Goal: Task Accomplishment & Management: Use online tool/utility

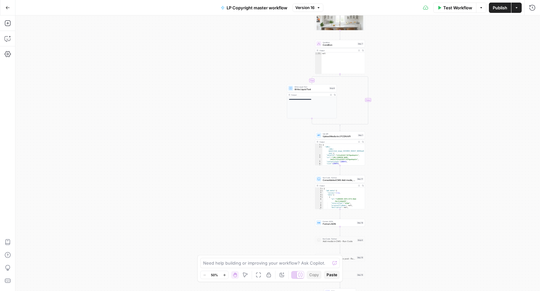
drag, startPoint x: 364, startPoint y: 175, endPoint x: 413, endPoint y: 137, distance: 61.2
click at [413, 137] on div "**********" at bounding box center [277, 152] width 525 height 275
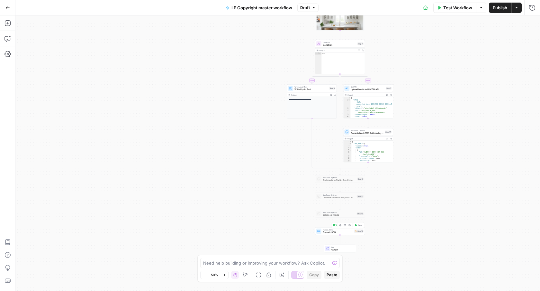
click at [343, 233] on span "Format JSON" at bounding box center [338, 232] width 30 height 3
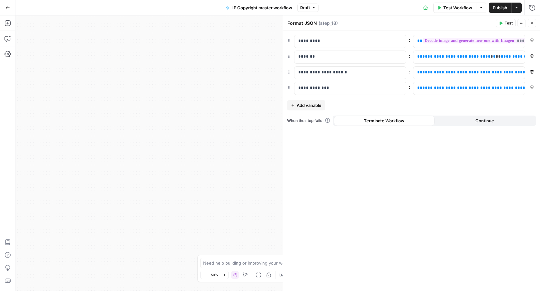
click at [301, 103] on span "Add variable" at bounding box center [309, 105] width 25 height 6
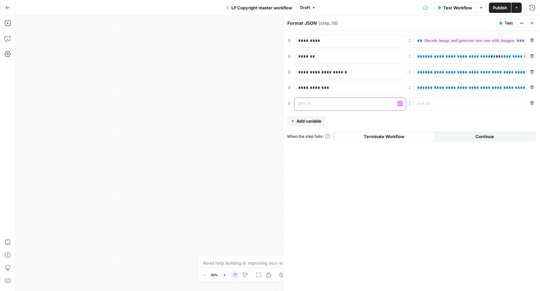
click at [316, 108] on div at bounding box center [345, 104] width 101 height 13
click at [435, 101] on p at bounding box center [464, 103] width 94 height 6
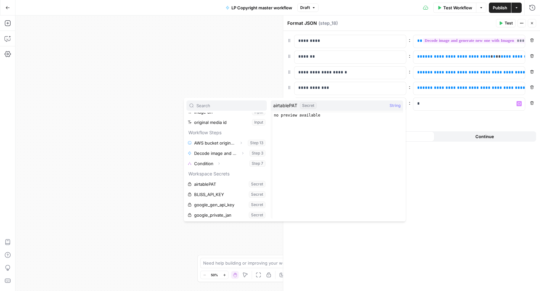
scroll to position [52, 0]
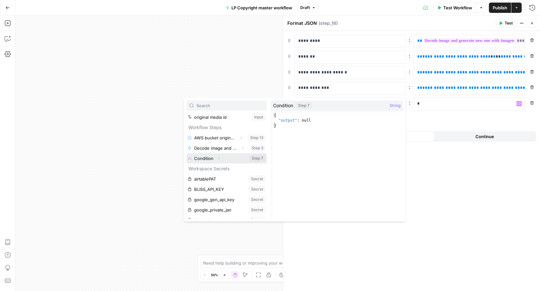
click at [222, 157] on button "Expand" at bounding box center [219, 158] width 8 height 8
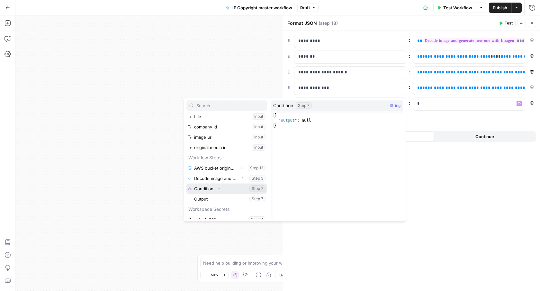
scroll to position [22, 0]
click at [155, 162] on div "**********" at bounding box center [277, 152] width 525 height 275
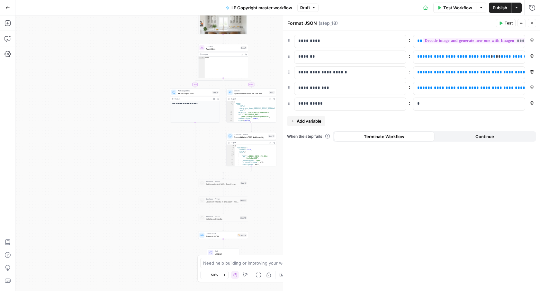
drag, startPoint x: 215, startPoint y: 127, endPoint x: 99, endPoint y: 131, distance: 116.5
click at [99, 131] on div "**********" at bounding box center [277, 152] width 525 height 275
click at [449, 105] on p "*" at bounding box center [464, 103] width 94 height 6
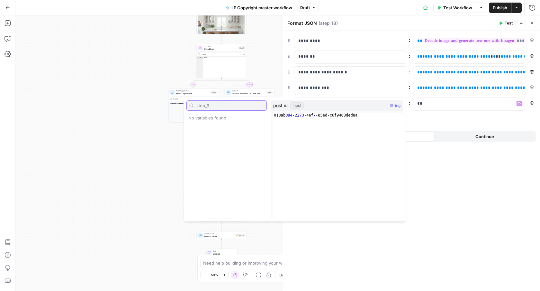
type input "step_9"
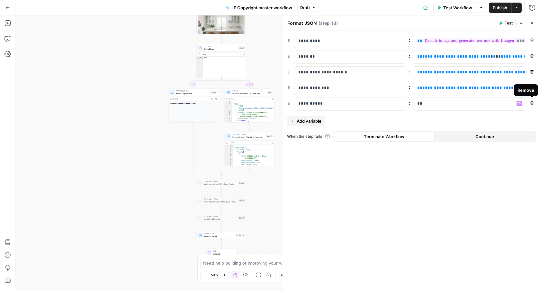
click at [534, 104] on button "Remove" at bounding box center [532, 103] width 8 height 8
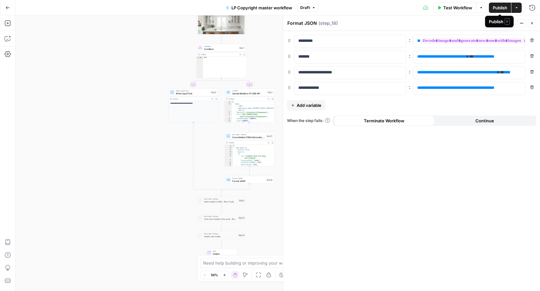
click at [499, 7] on span "Publish" at bounding box center [500, 8] width 14 height 6
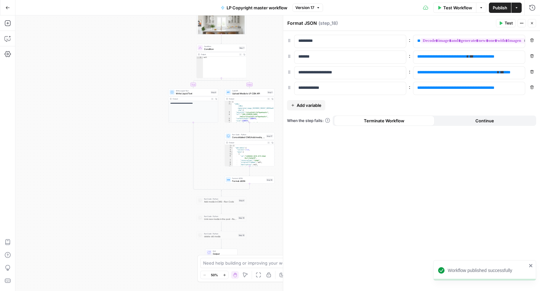
click at [531, 22] on icon "button" at bounding box center [532, 23] width 4 height 4
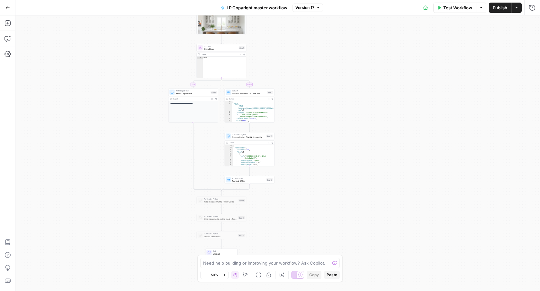
click at [7, 7] on icon "button" at bounding box center [7, 7] width 5 height 5
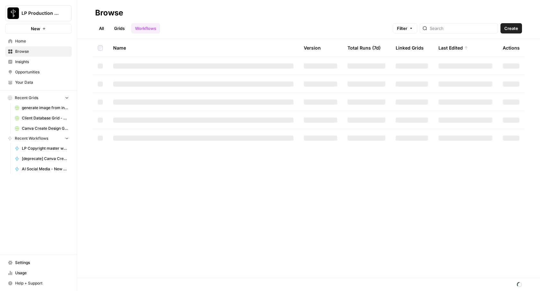
click at [27, 53] on span "Browse" at bounding box center [42, 52] width 54 height 6
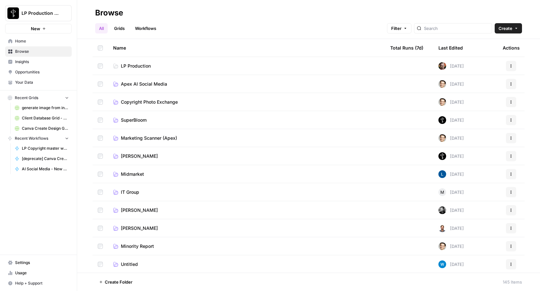
click at [135, 86] on span "Apex AI Social Media" at bounding box center [144, 84] width 46 height 6
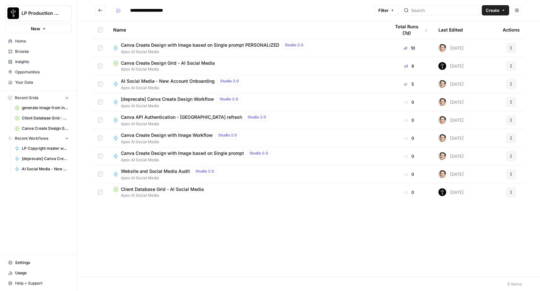
click at [98, 11] on icon "Go back" at bounding box center [100, 10] width 5 height 5
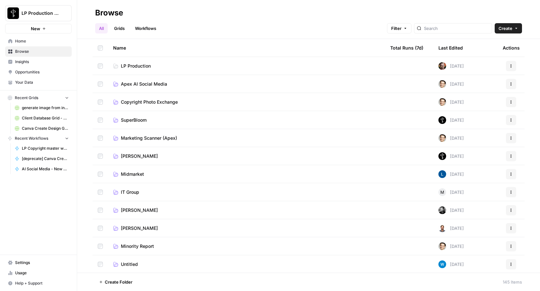
click at [134, 104] on span "Copyright Photo Exchange" at bounding box center [149, 102] width 57 height 6
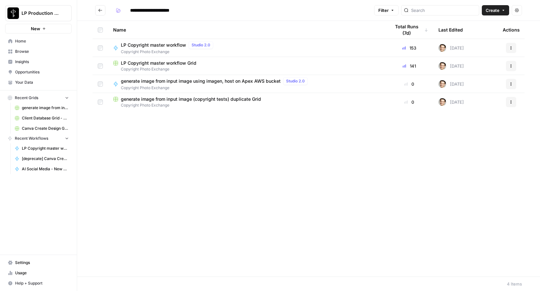
click at [162, 87] on span "Copyright Photo Exchange" at bounding box center [215, 88] width 189 height 6
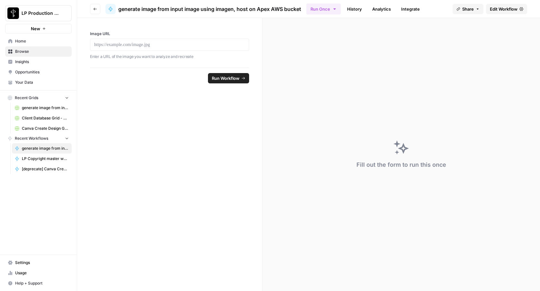
click at [513, 13] on link "Edit Workflow" at bounding box center [506, 9] width 41 height 10
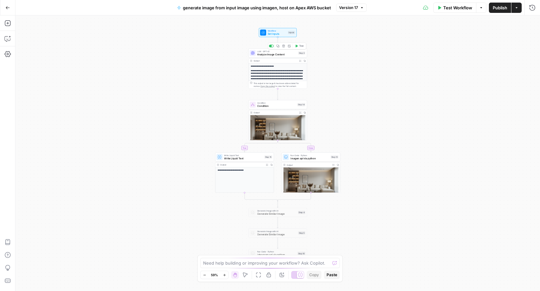
click at [271, 55] on span "Analyze Image Content" at bounding box center [277, 54] width 40 height 4
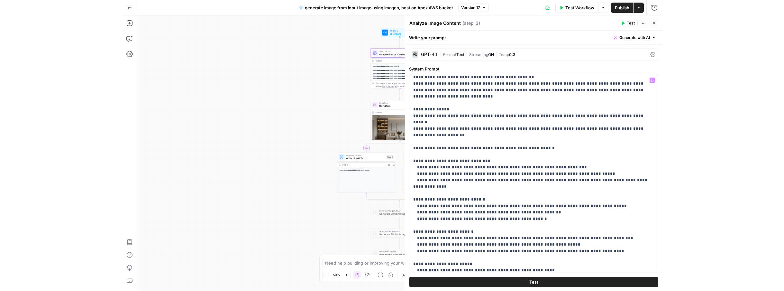
scroll to position [75, 0]
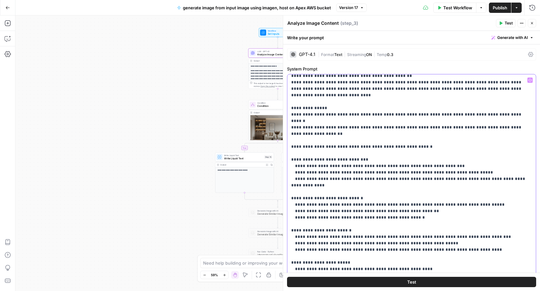
click at [359, 115] on p "**********" at bounding box center [411, 230] width 241 height 457
click at [394, 115] on p "**********" at bounding box center [411, 230] width 241 height 457
click at [341, 114] on p "**********" at bounding box center [411, 230] width 241 height 457
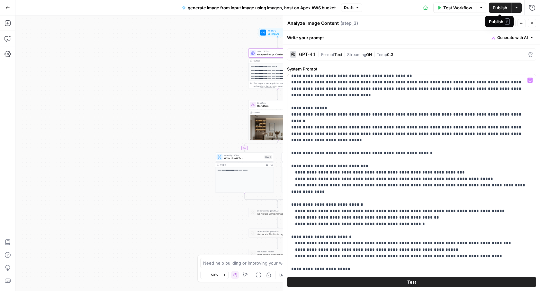
click at [495, 11] on span "Publish" at bounding box center [500, 8] width 14 height 6
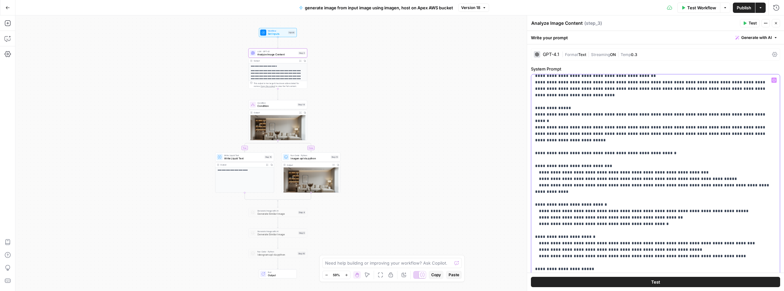
click at [540, 121] on p "**********" at bounding box center [655, 230] width 241 height 457
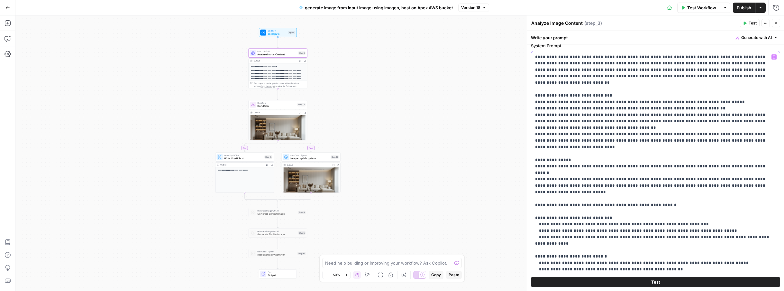
scroll to position [0, 0]
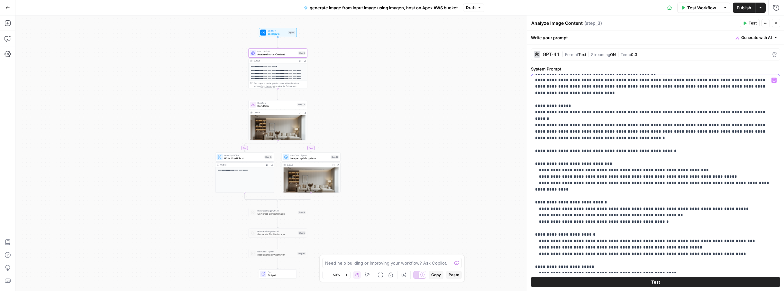
scroll to position [82, 0]
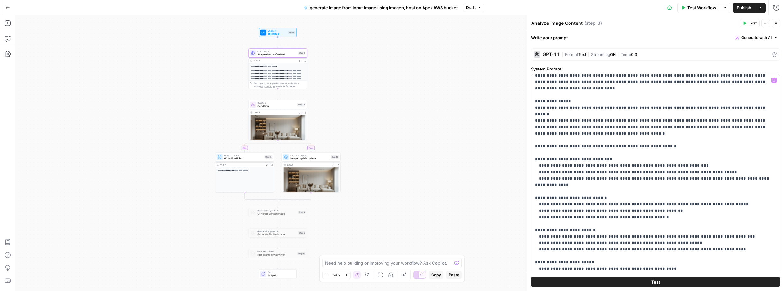
click at [540, 10] on span "Publish" at bounding box center [744, 8] width 14 height 6
click at [12, 7] on button "Go Back" at bounding box center [8, 8] width 12 height 12
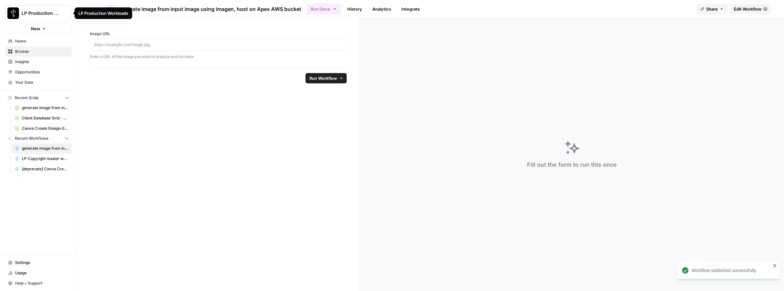
click at [100, 13] on div "LP Production Workloads" at bounding box center [103, 13] width 50 height 6
click at [97, 6] on button "Go back" at bounding box center [95, 9] width 10 height 10
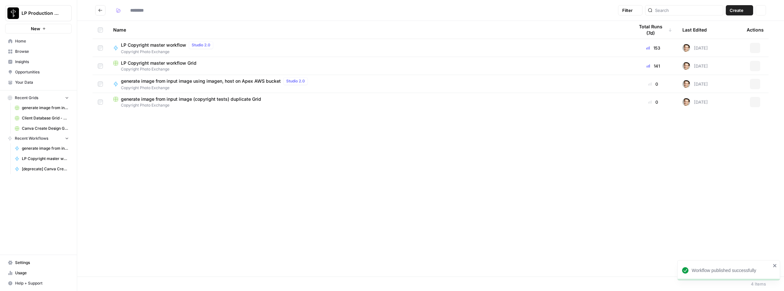
type input "**********"
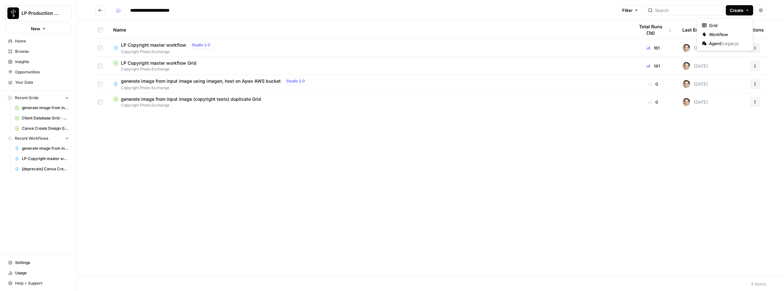
click at [540, 13] on button "Create" at bounding box center [739, 10] width 27 height 10
click at [540, 34] on span "Workflow" at bounding box center [727, 34] width 36 height 6
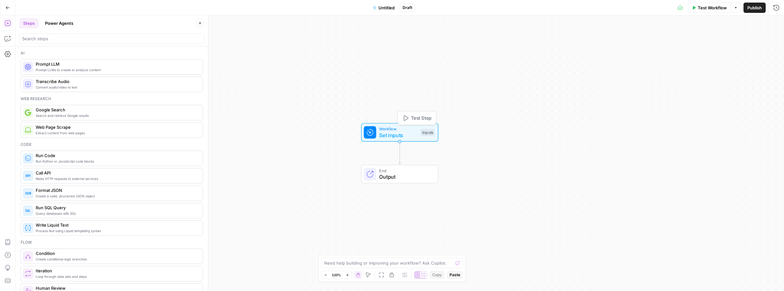
click at [413, 136] on span "Set Inputs" at bounding box center [398, 135] width 38 height 8
click at [540, 40] on button "Add Field" at bounding box center [650, 44] width 236 height 10
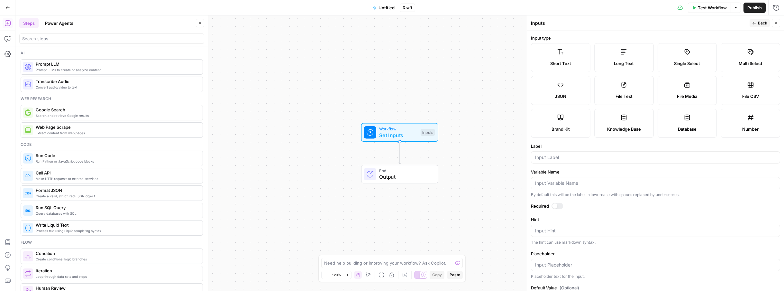
click at [540, 161] on div at bounding box center [655, 157] width 249 height 12
type input "url"
click at [540, 23] on span "Back" at bounding box center [762, 23] width 9 height 6
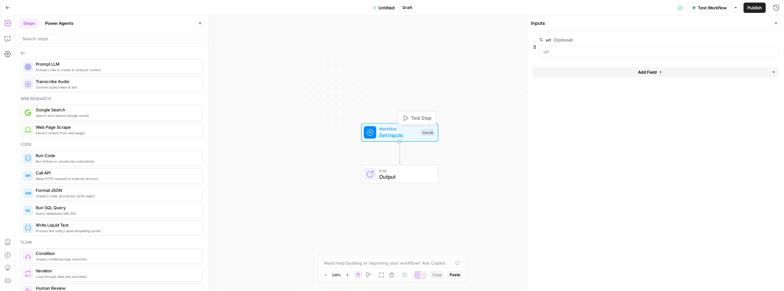
click at [422, 118] on span "Test Step" at bounding box center [421, 117] width 21 height 7
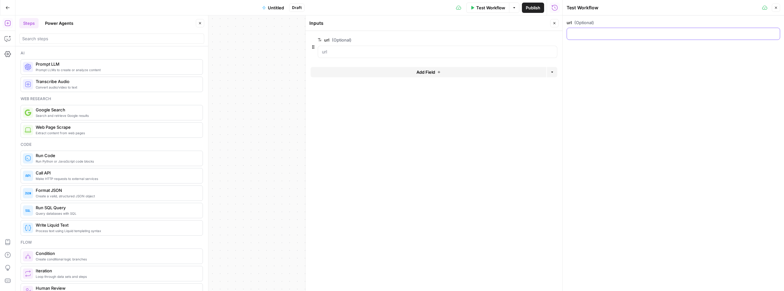
click at [540, 36] on input "url (Optional)" at bounding box center [673, 34] width 205 height 6
paste input "whittingtonroad.com/blog/sunrun-solar-2021"
type input "whittingtonroad.com/blog/sunrun-solar-2021"
drag, startPoint x: 774, startPoint y: 8, endPoint x: 765, endPoint y: 21, distance: 16.3
click at [540, 8] on icon "button" at bounding box center [776, 8] width 4 height 4
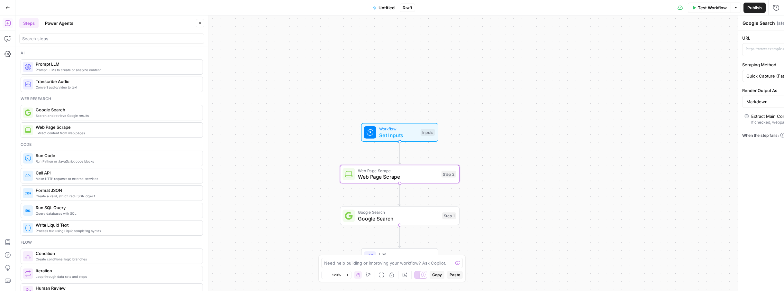
type textarea "Web Page Scrape"
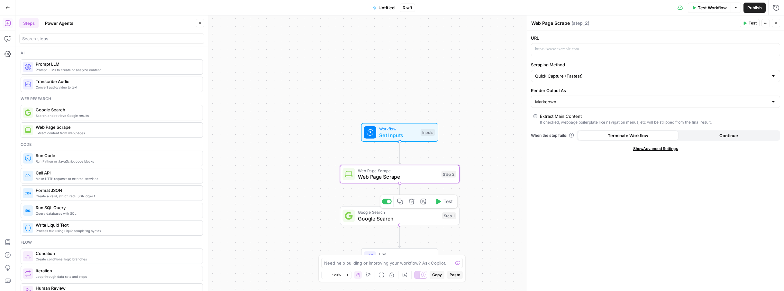
click at [413, 202] on icon "button" at bounding box center [412, 201] width 6 height 6
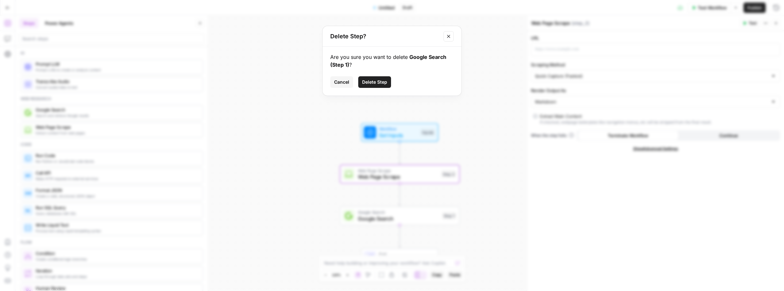
click at [375, 83] on span "Delete Step" at bounding box center [374, 82] width 25 height 6
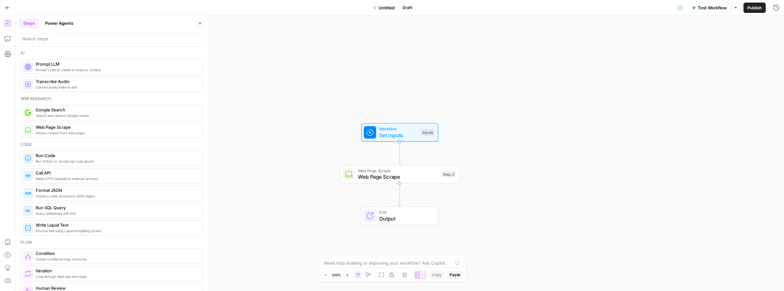
click at [437, 170] on span "Web Page Scrape" at bounding box center [398, 170] width 80 height 6
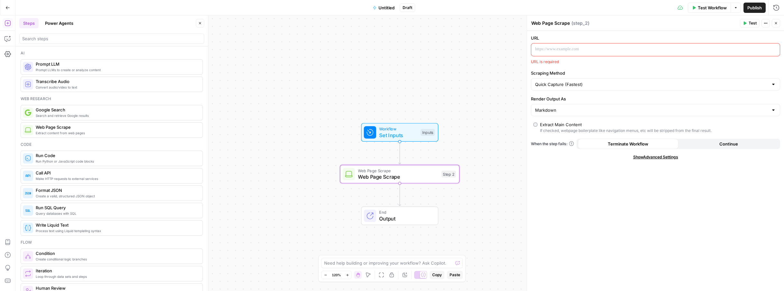
click at [540, 49] on p at bounding box center [650, 49] width 231 height 6
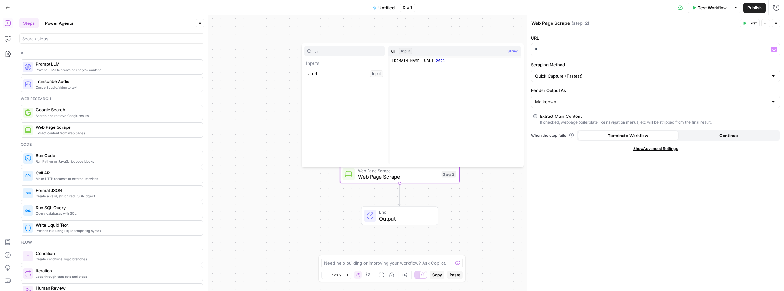
type input "url"
click at [304, 69] on button "Select variable url" at bounding box center [344, 74] width 80 height 10
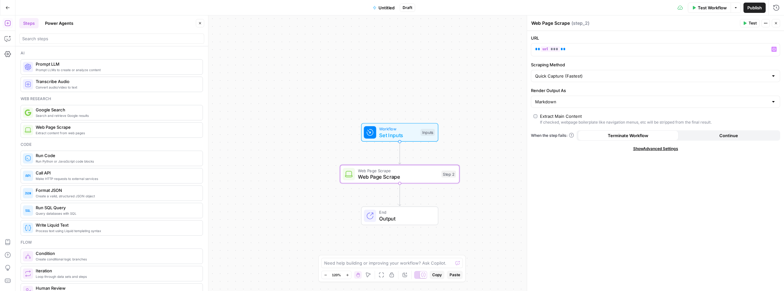
click at [540, 136] on button "Continue" at bounding box center [729, 135] width 101 height 10
click at [443, 161] on button "Test" at bounding box center [444, 160] width 24 height 10
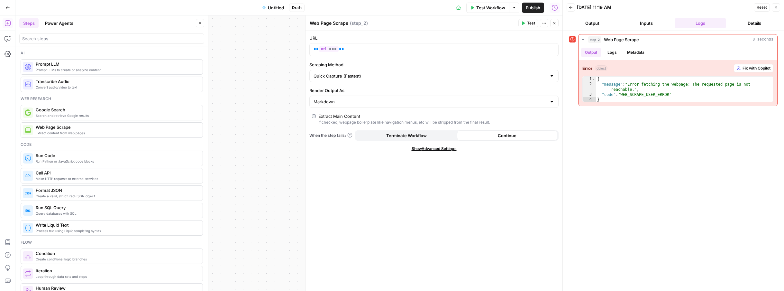
click at [431, 149] on span "Show Advanced Settings" at bounding box center [434, 149] width 45 height 6
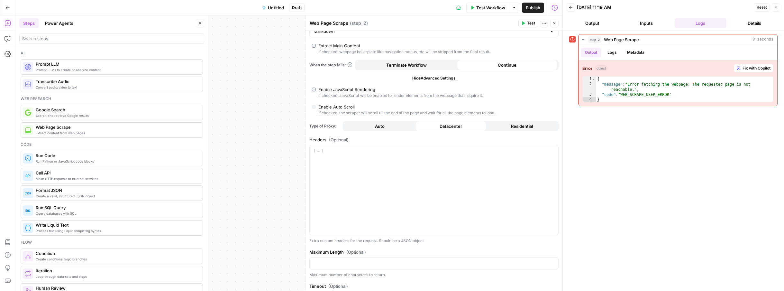
scroll to position [95, 0]
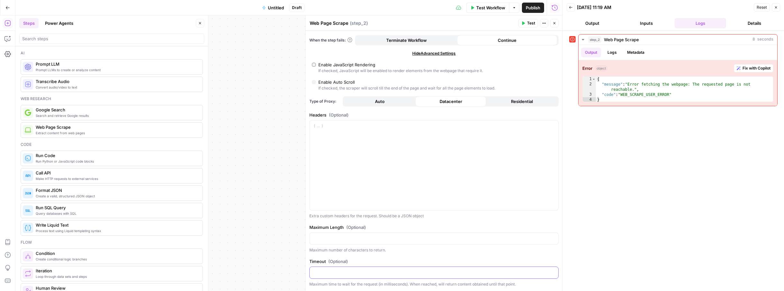
click at [323, 273] on input "Timeout (Optional)" at bounding box center [434, 272] width 241 height 6
type input "2"
click at [532, 24] on span "Test" at bounding box center [531, 23] width 8 height 6
click at [321, 270] on input "2" at bounding box center [434, 272] width 241 height 6
type input "5"
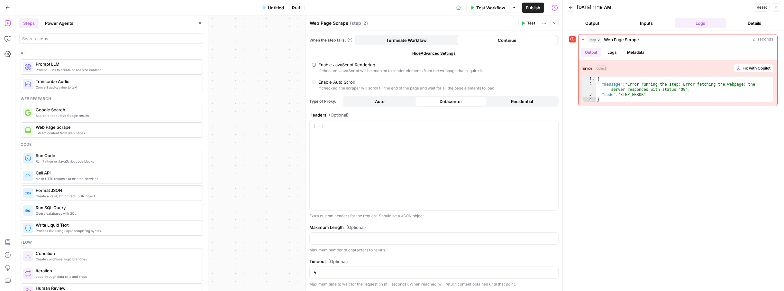
click at [529, 24] on span "Test" at bounding box center [531, 23] width 8 height 6
click at [540, 24] on icon "button" at bounding box center [555, 23] width 4 height 4
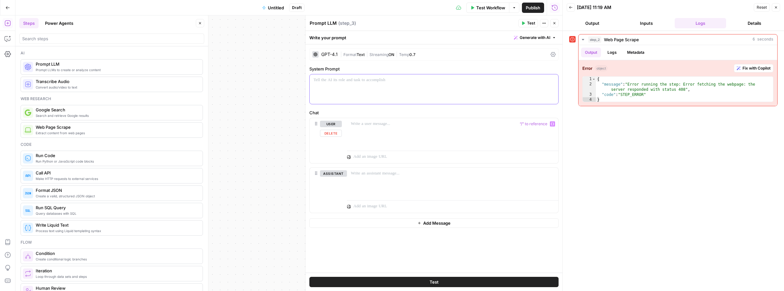
click at [367, 89] on div at bounding box center [434, 89] width 249 height 30
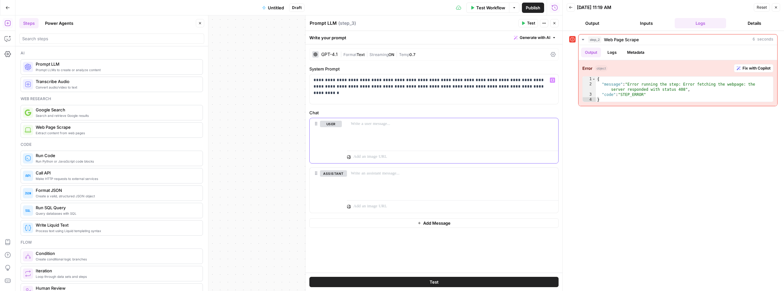
click at [371, 124] on p at bounding box center [453, 124] width 204 height 6
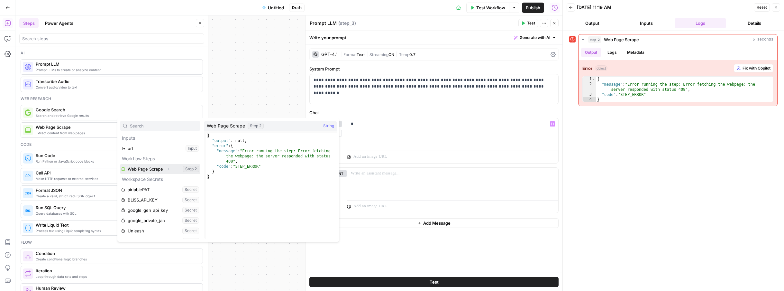
click at [167, 170] on icon "button" at bounding box center [169, 169] width 4 height 4
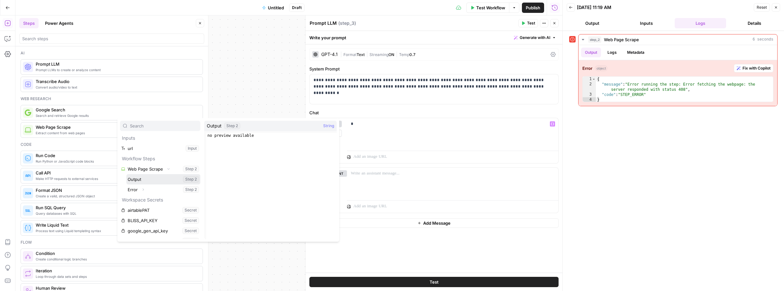
click at [149, 183] on button "Select variable Output" at bounding box center [163, 179] width 74 height 10
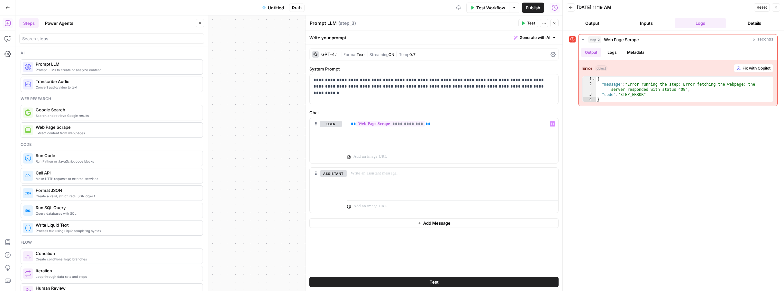
click at [397, 277] on button "Test" at bounding box center [433, 282] width 249 height 10
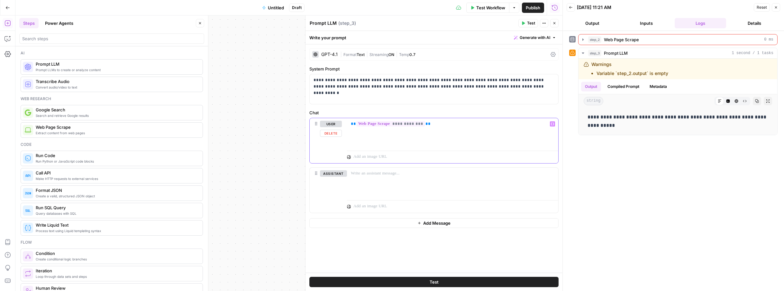
click at [444, 125] on p "**********" at bounding box center [453, 124] width 204 height 6
click at [540, 24] on icon "button" at bounding box center [555, 23] width 4 height 4
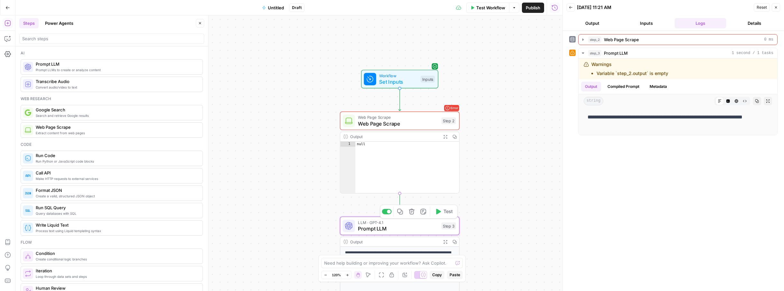
click at [385, 228] on span "Prompt LLM" at bounding box center [398, 228] width 80 height 8
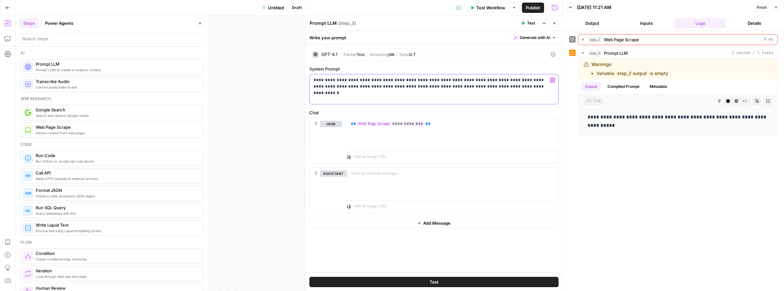
click at [426, 86] on p "**********" at bounding box center [434, 83] width 241 height 13
click at [351, 125] on span "**" at bounding box center [353, 124] width 5 height 4
click at [414, 288] on div "Test" at bounding box center [434, 281] width 257 height 18
click at [415, 284] on button "Test" at bounding box center [433, 282] width 249 height 10
click at [331, 54] on div "GPT-4.1" at bounding box center [329, 54] width 16 height 5
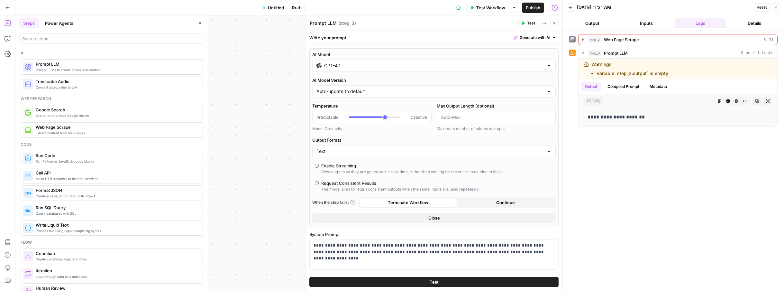
click at [336, 68] on input "GPT-4.1" at bounding box center [434, 65] width 220 height 6
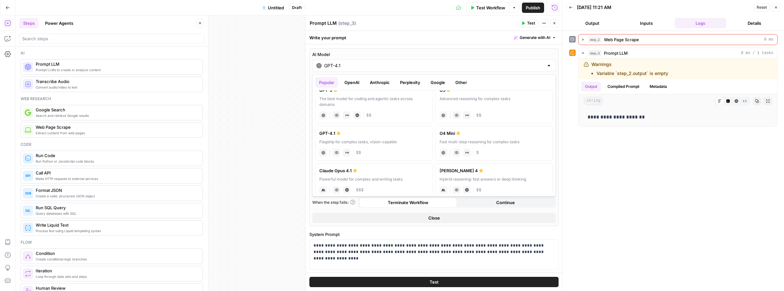
scroll to position [0, 0]
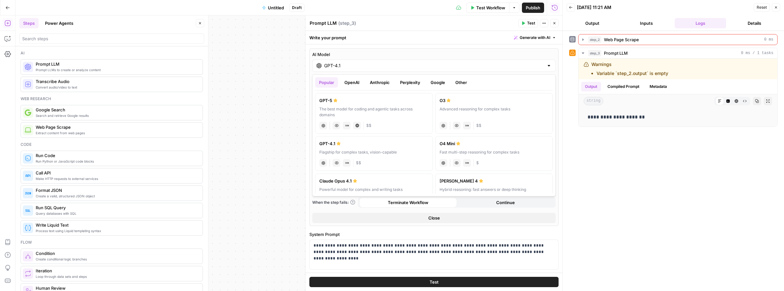
click at [357, 83] on button "OpenAI" at bounding box center [352, 82] width 23 height 10
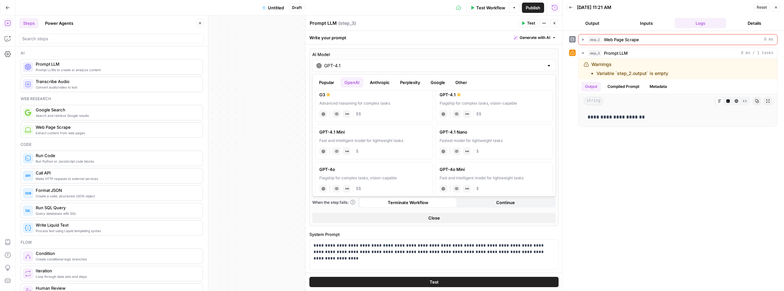
scroll to position [87, 0]
click at [452, 131] on div "GPT-4.1 Nano" at bounding box center [494, 131] width 109 height 6
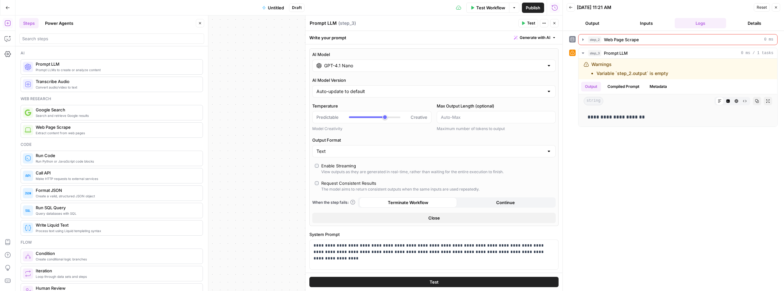
type input "GPT-4.1 Nano"
click at [531, 25] on span "Test" at bounding box center [531, 23] width 8 height 6
click at [540, 22] on icon "button" at bounding box center [555, 23] width 4 height 4
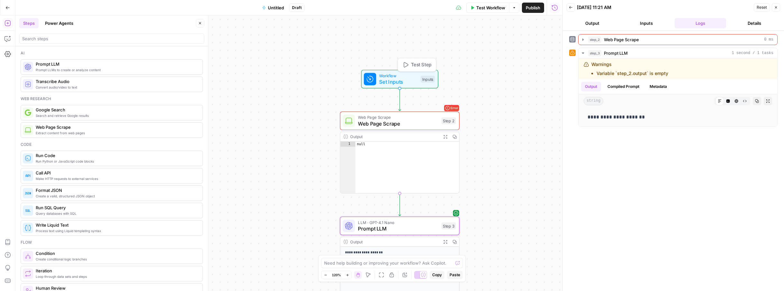
click at [414, 65] on span "Test Step" at bounding box center [421, 64] width 21 height 7
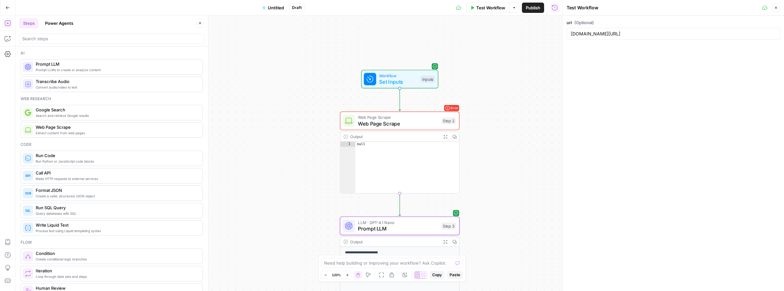
click at [540, 38] on div "whittingtonroad.com/blog/sunrun-solar-2021" at bounding box center [674, 34] width 214 height 12
paste input "https://whosnextrealestate.com/blog/tips-to-make-moving-less-stressful"
type input "https://whosnextrealestate.com/blog/tips-to-make-moving-less-stressful"
click at [504, 11] on button "Test Workflow" at bounding box center [487, 8] width 43 height 10
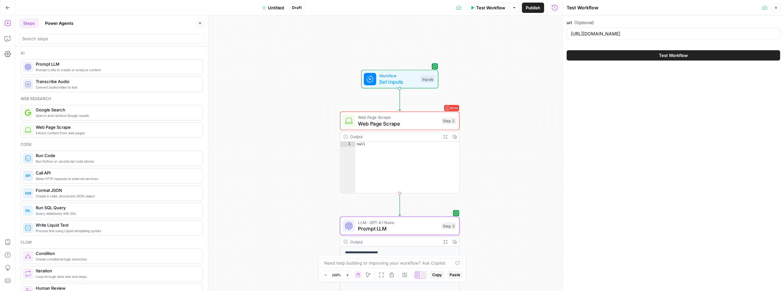
click at [540, 58] on button "Test Workflow" at bounding box center [674, 55] width 214 height 10
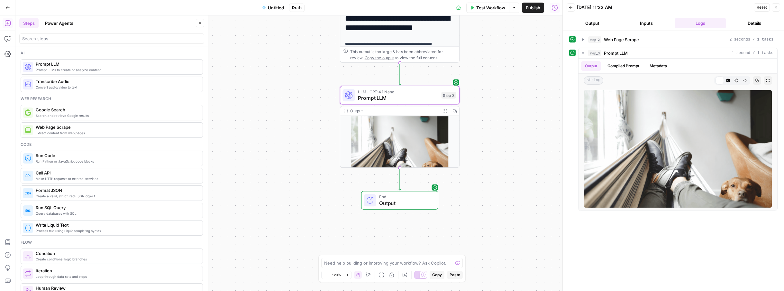
click at [276, 8] on span "Untitled" at bounding box center [276, 8] width 16 height 6
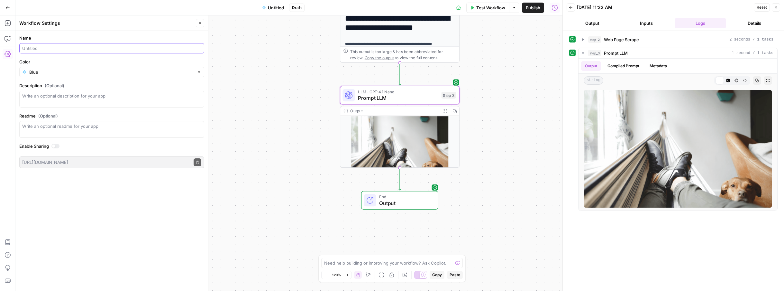
click at [88, 47] on input "Name" at bounding box center [111, 48] width 179 height 6
type input "url check"
click at [533, 11] on button "Publish" at bounding box center [533, 8] width 22 height 10
click at [8, 5] on icon "button" at bounding box center [7, 7] width 5 height 5
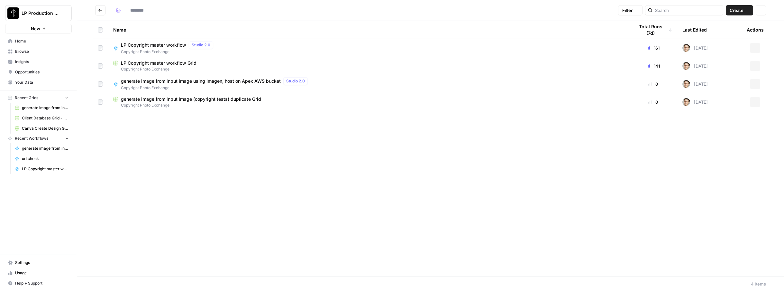
type input "**********"
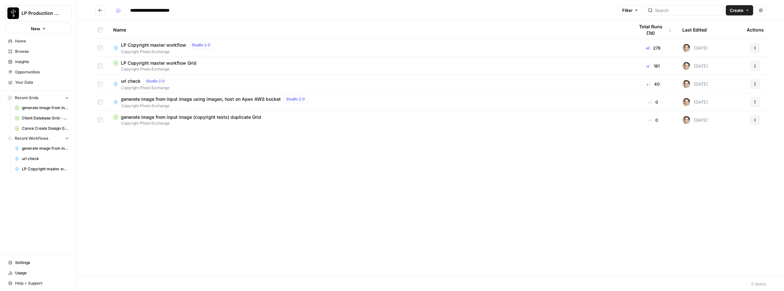
click at [156, 99] on span "generate image from input image using imagen, host on Apex AWS bucket" at bounding box center [201, 99] width 160 height 6
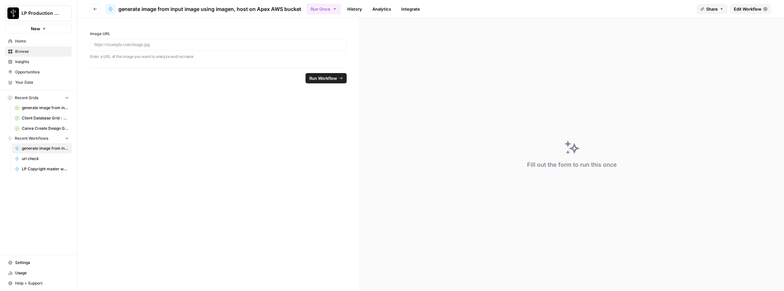
click at [540, 10] on span "Edit Workflow" at bounding box center [748, 9] width 28 height 6
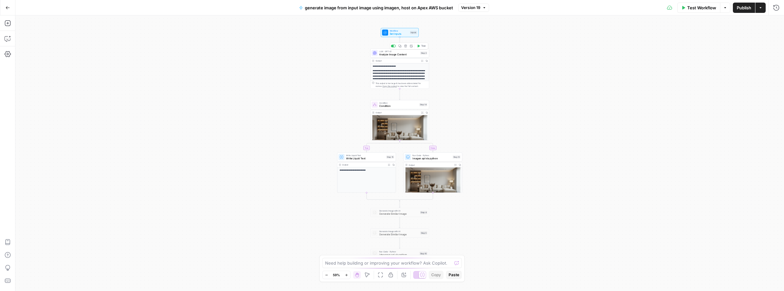
click at [389, 54] on span "Analyze Image Content" at bounding box center [399, 54] width 40 height 4
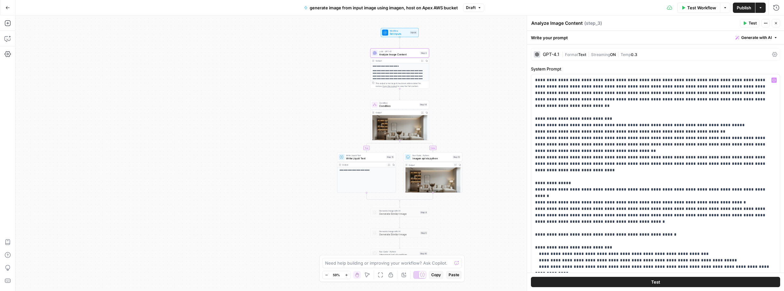
click at [540, 7] on span "Publish" at bounding box center [744, 8] width 14 height 6
click at [391, 107] on span "Condition" at bounding box center [398, 106] width 39 height 4
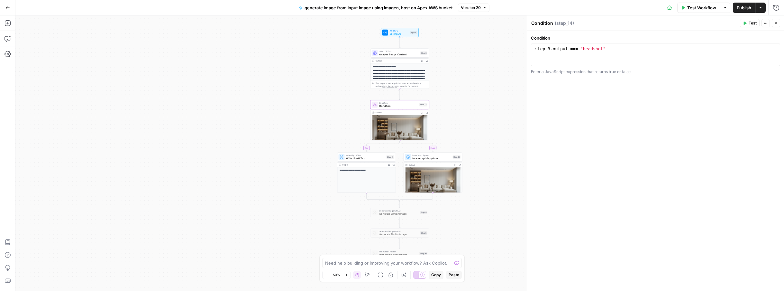
click at [540, 51] on div "step_3 . output === "headshot"" at bounding box center [655, 60] width 243 height 29
drag, startPoint x: 640, startPoint y: 50, endPoint x: 503, endPoint y: 41, distance: 137.9
click at [503, 41] on body "**********" at bounding box center [392, 145] width 784 height 291
click at [540, 22] on icon "button" at bounding box center [766, 23] width 4 height 4
click at [540, 31] on div "**********" at bounding box center [655, 161] width 257 height 260
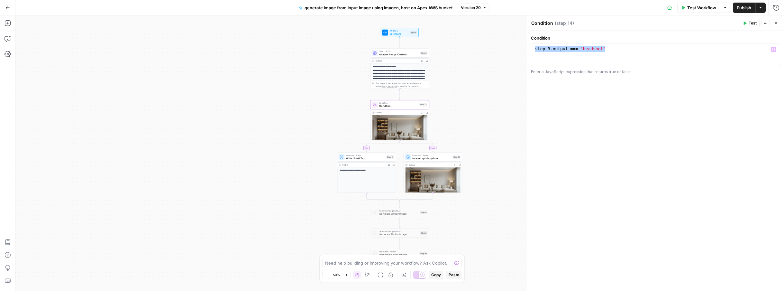
click at [540, 44] on div "**********" at bounding box center [655, 54] width 249 height 23
click at [540, 48] on div "step_3 . output === "headshot"" at bounding box center [655, 60] width 243 height 29
drag, startPoint x: 625, startPoint y: 49, endPoint x: 604, endPoint y: 48, distance: 21.2
click at [540, 48] on div "step_3 . output === "headshot"" at bounding box center [655, 60] width 243 height 29
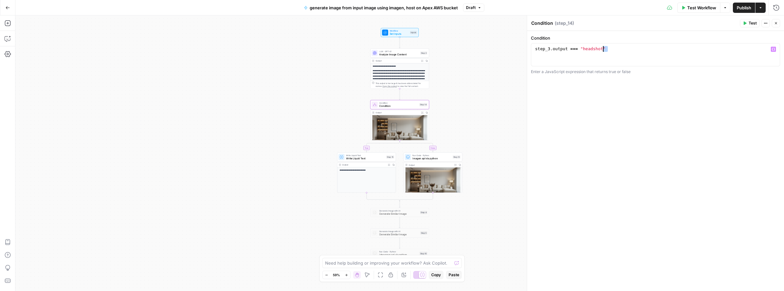
click at [540, 54] on div "step_3 . output === "headshot"" at bounding box center [655, 60] width 243 height 29
drag, startPoint x: 644, startPoint y: 52, endPoint x: 528, endPoint y: 48, distance: 115.8
click at [528, 48] on div "**********" at bounding box center [655, 152] width 257 height 275
paste textarea "**********"
type textarea "**********"
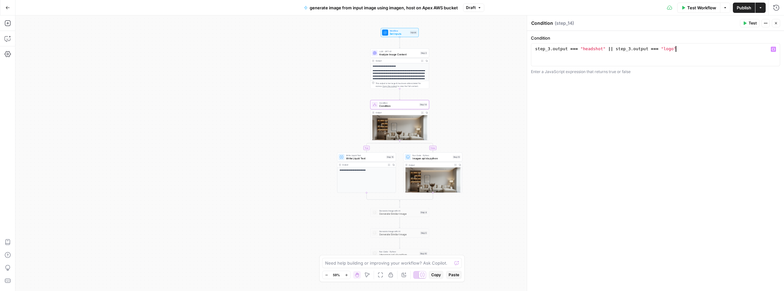
click at [540, 8] on span "Publish" at bounding box center [744, 8] width 14 height 6
click at [381, 170] on p "**********" at bounding box center [367, 170] width 54 height 3
click at [372, 158] on span "Write Liquid Text" at bounding box center [365, 158] width 39 height 4
type textarea "Write Liquid Text"
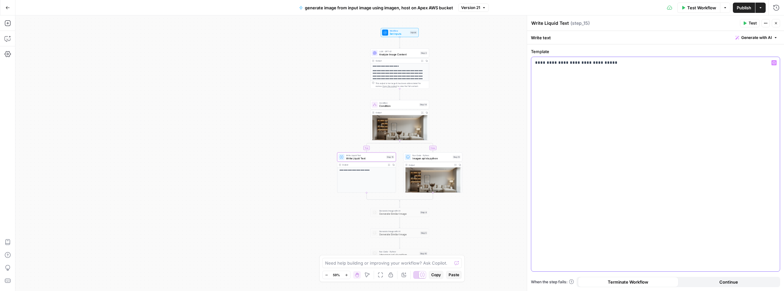
click at [536, 61] on p "**********" at bounding box center [655, 63] width 241 height 6
click at [540, 9] on span "Publish" at bounding box center [744, 8] width 14 height 6
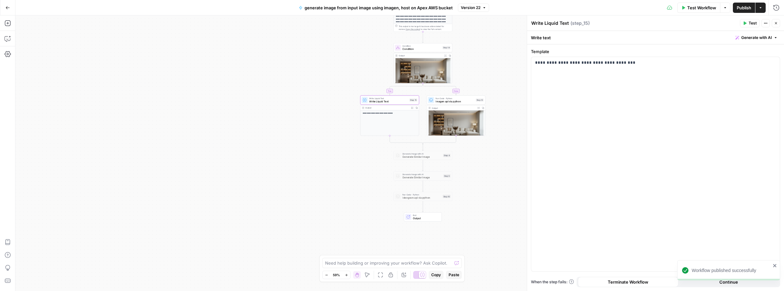
drag, startPoint x: 471, startPoint y: 100, endPoint x: 494, endPoint y: 43, distance: 61.5
click at [494, 43] on div "**********" at bounding box center [399, 152] width 769 height 275
click at [540, 68] on div "**********" at bounding box center [655, 164] width 249 height 214
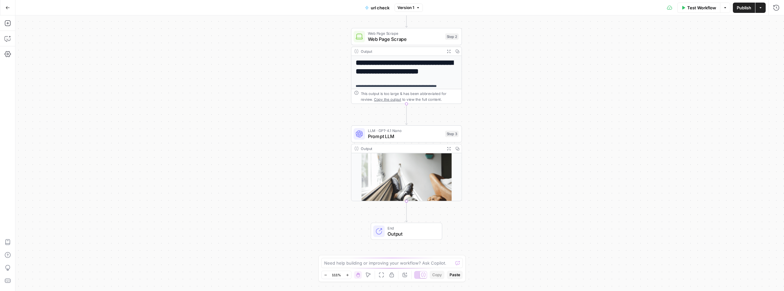
drag, startPoint x: 544, startPoint y: 108, endPoint x: 567, endPoint y: 18, distance: 92.7
click at [566, 20] on div "**********" at bounding box center [399, 152] width 769 height 275
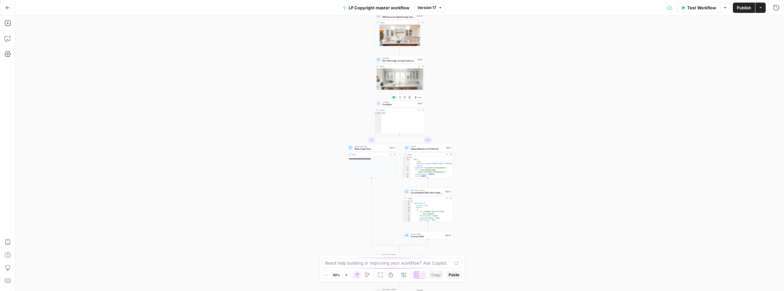
click at [396, 105] on span "Condition" at bounding box center [398, 104] width 33 height 3
drag, startPoint x: 671, startPoint y: 49, endPoint x: 584, endPoint y: 49, distance: 87.2
click at [584, 49] on div "step_3 . output === "headshot - photo generation skipped"" at bounding box center [655, 60] width 243 height 29
paste textarea "********"
type textarea "**********"
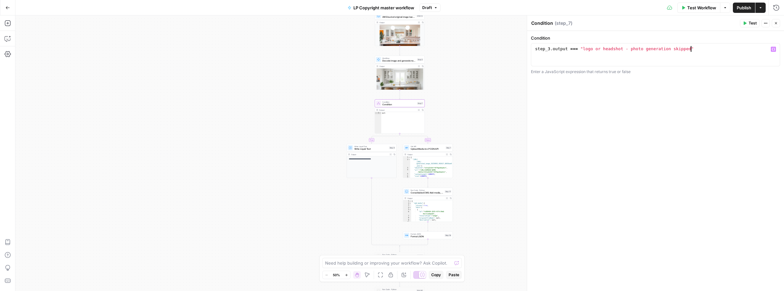
click at [739, 7] on span "Publish" at bounding box center [744, 8] width 14 height 6
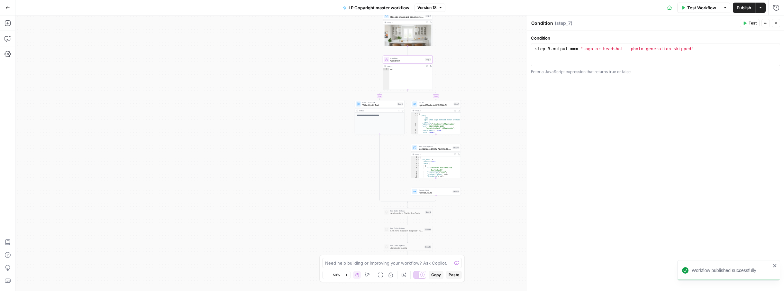
drag, startPoint x: 472, startPoint y: 149, endPoint x: 481, endPoint y: 104, distance: 45.8
click at [481, 104] on div "**********" at bounding box center [399, 152] width 769 height 275
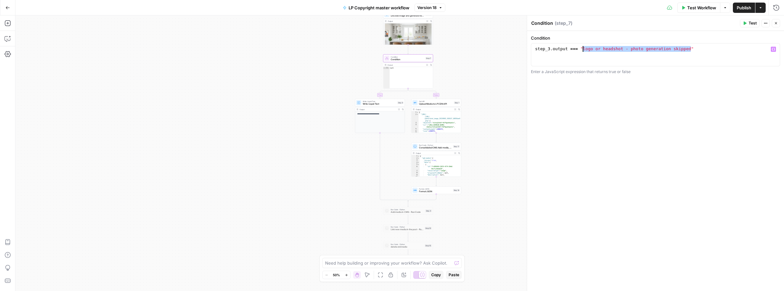
drag, startPoint x: 691, startPoint y: 49, endPoint x: 584, endPoint y: 49, distance: 106.8
click at [584, 49] on div "step_3 . output === "logo or headshot - photo generation skipped"" at bounding box center [655, 60] width 243 height 29
click at [380, 114] on p "**********" at bounding box center [380, 114] width 46 height 2
click at [379, 102] on span "Write Liquid Text" at bounding box center [379, 103] width 33 height 3
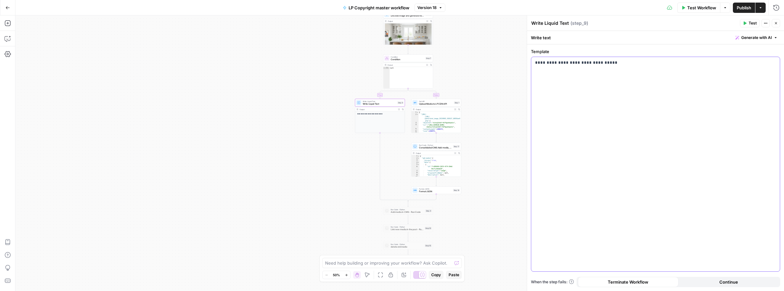
click at [621, 63] on p "**********" at bounding box center [655, 63] width 241 height 6
click at [737, 6] on span "Publish" at bounding box center [744, 8] width 14 height 6
